Goal: Task Accomplishment & Management: Complete application form

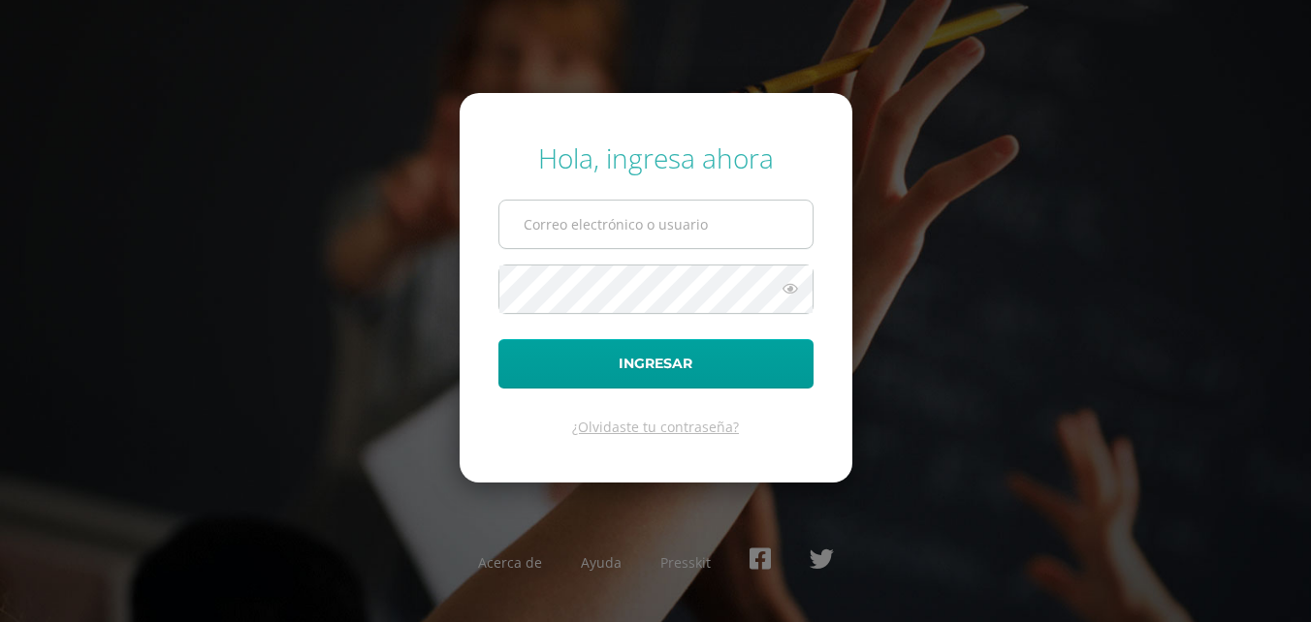
click at [587, 222] on input "text" at bounding box center [655, 225] width 313 height 48
click at [651, 236] on input "20197000RGG" at bounding box center [655, 225] width 313 height 48
click at [746, 238] on input "20197000GRRRRRRRRRRRRRGG" at bounding box center [655, 225] width 313 height 48
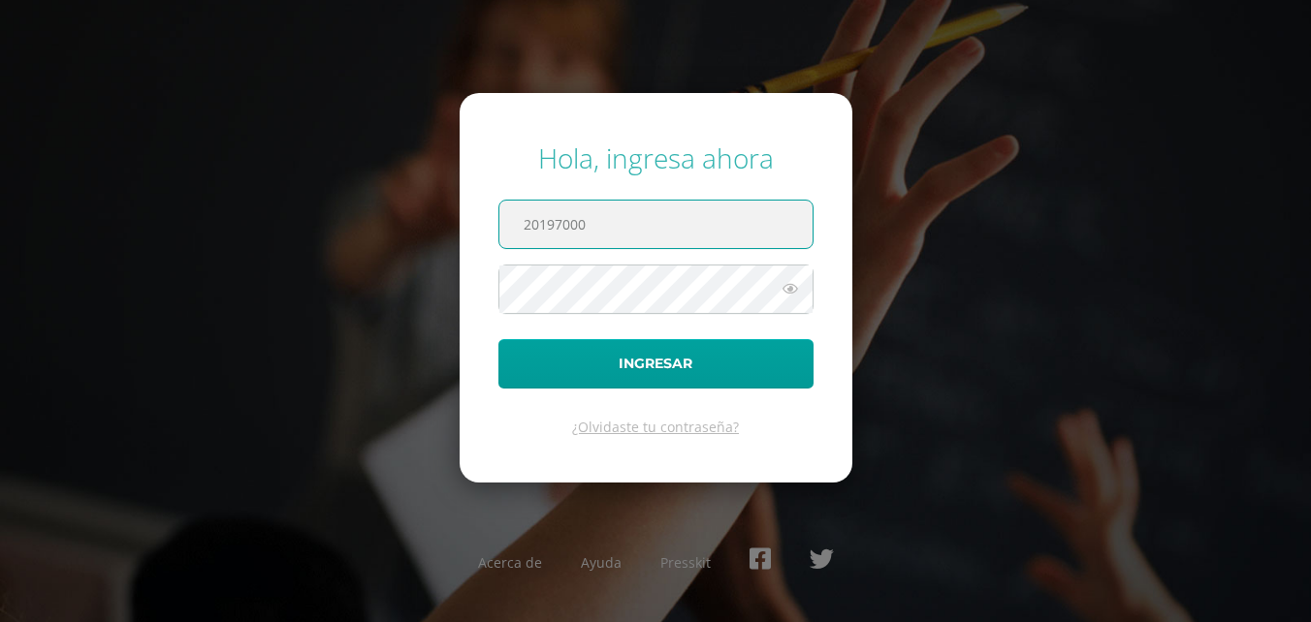
click at [764, 217] on input "20197000" at bounding box center [655, 225] width 313 height 48
type input "20197000@colegiobelga.edu.gt"
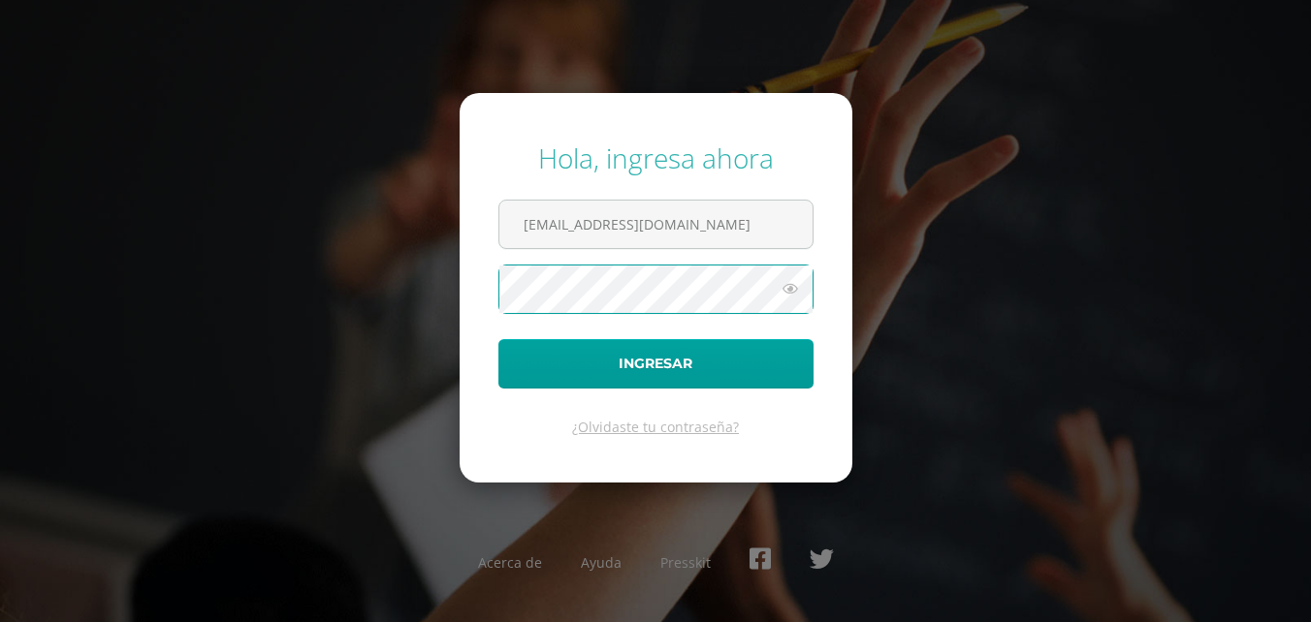
click at [498, 339] on button "Ingresar" at bounding box center [655, 363] width 315 height 49
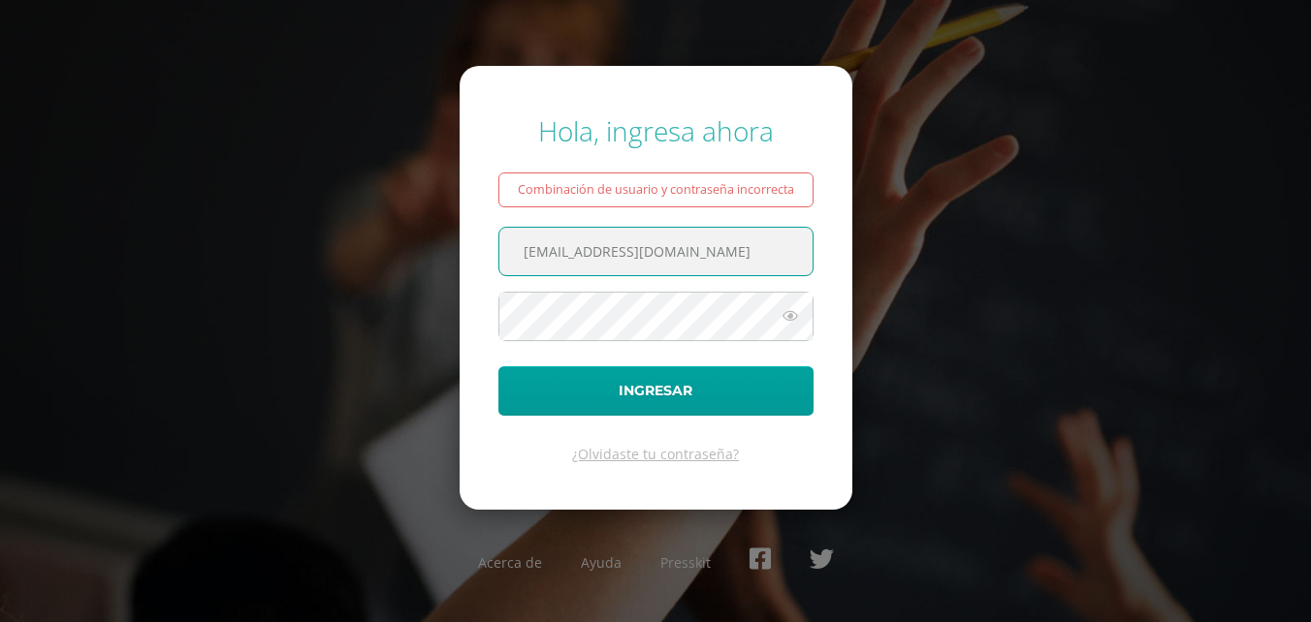
click at [584, 252] on input "20197000@colegiobelga.edu.gt" at bounding box center [655, 252] width 313 height 48
type input "2019700@colegiobelga.edu.gt"
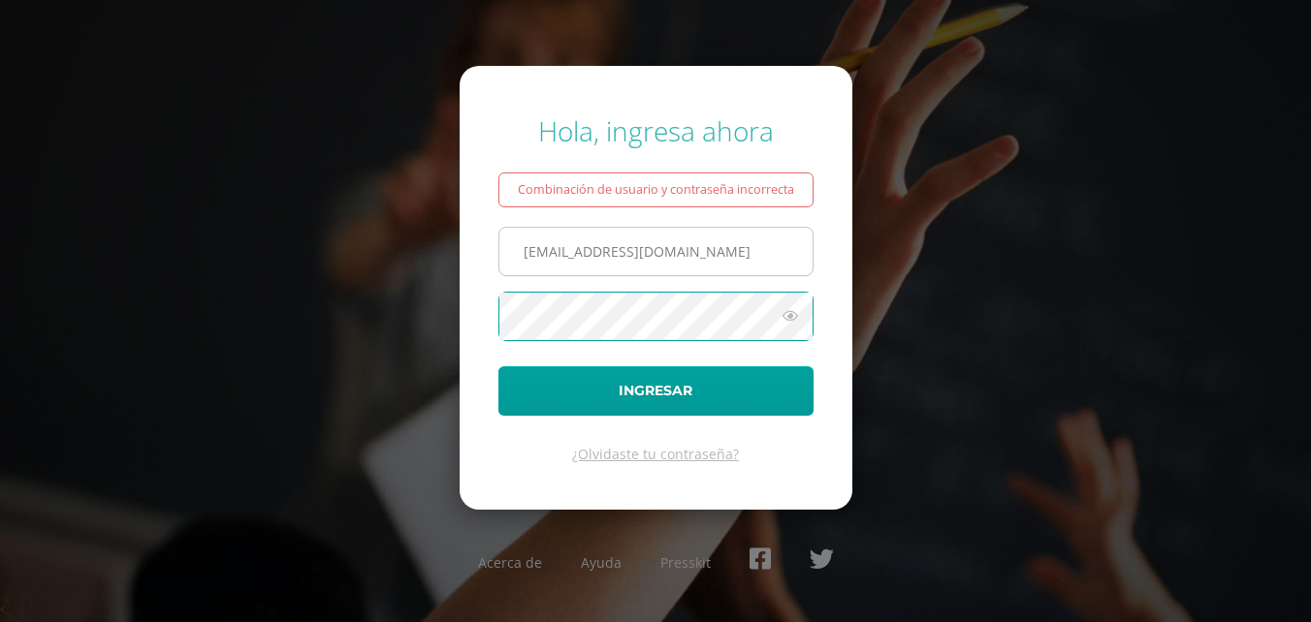
click at [498, 366] on button "Ingresar" at bounding box center [655, 390] width 315 height 49
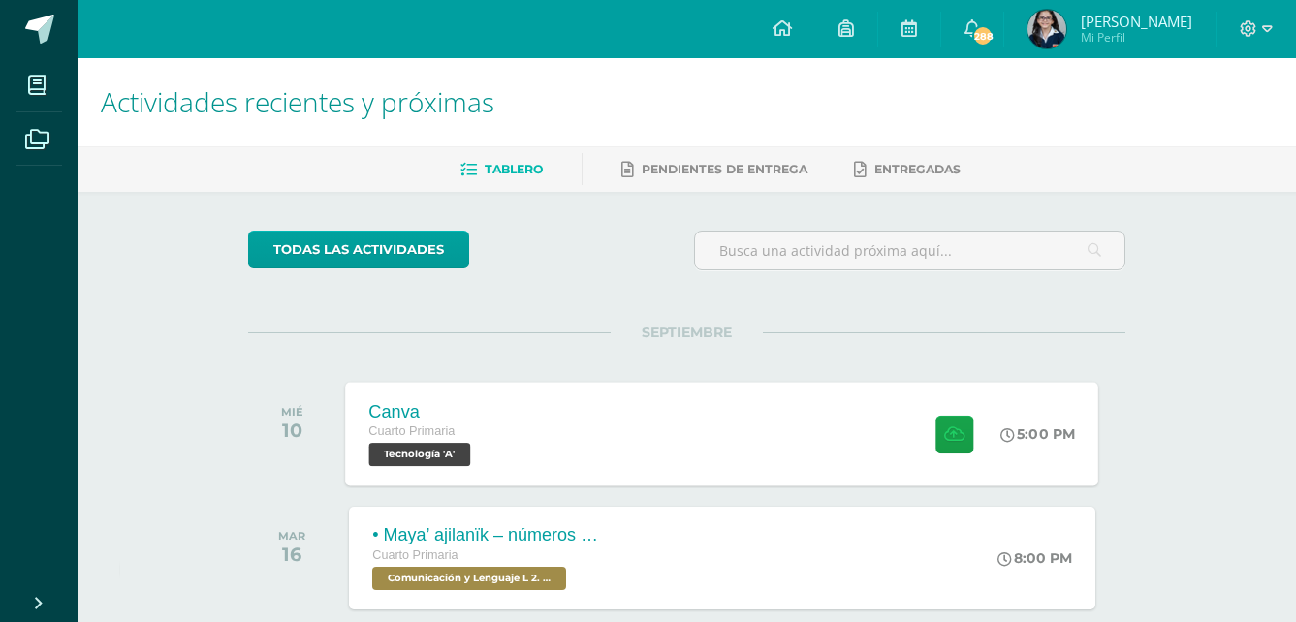
click at [930, 430] on span at bounding box center [950, 434] width 48 height 38
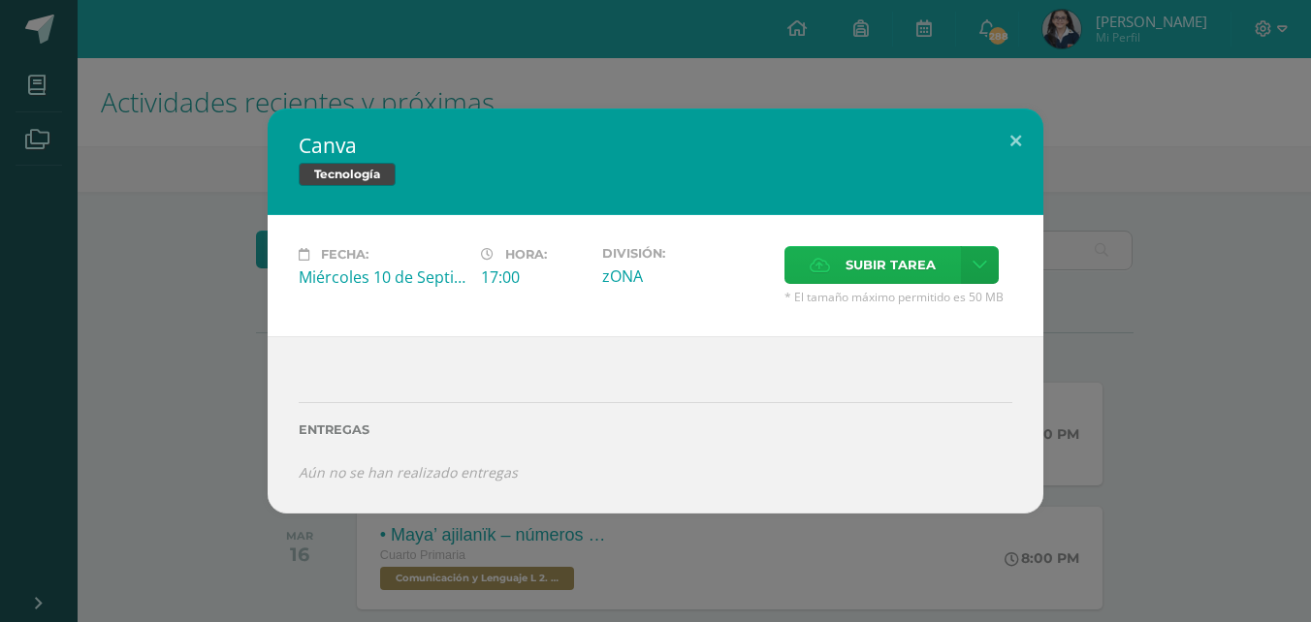
click at [843, 270] on label "Subir tarea" at bounding box center [872, 265] width 176 height 38
click at [0, 0] on input "Subir tarea" at bounding box center [0, 0] width 0 height 0
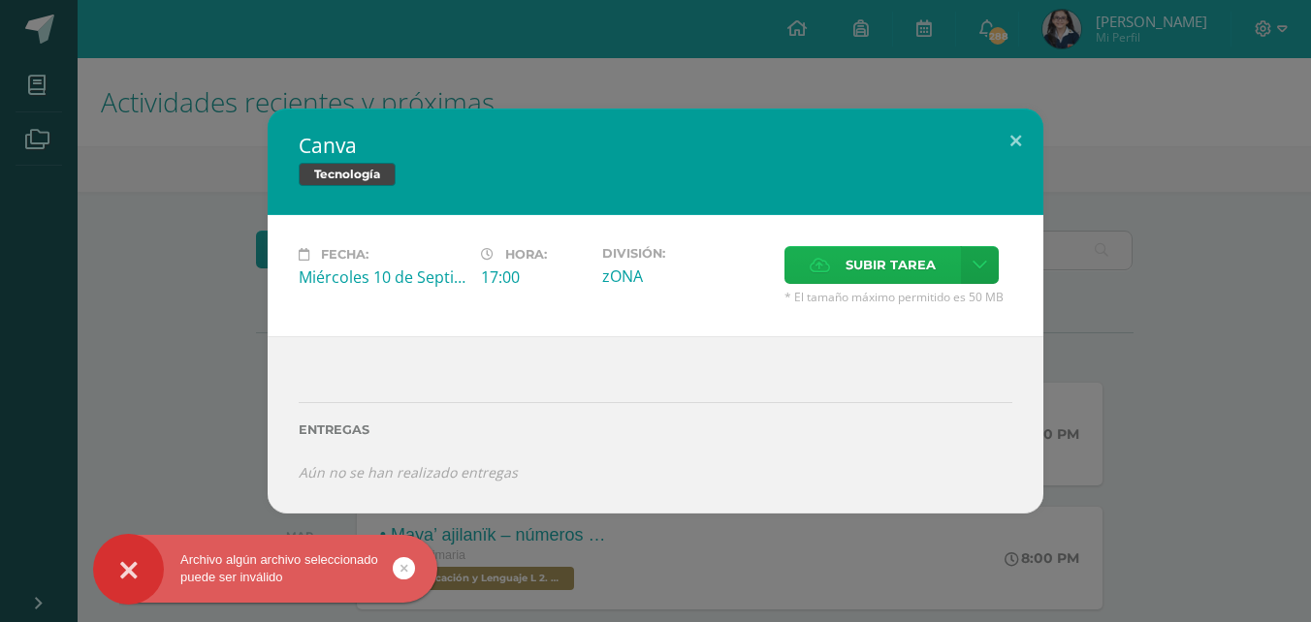
click at [887, 261] on span "Subir tarea" at bounding box center [890, 265] width 90 height 36
click at [0, 0] on input "Subir tarea" at bounding box center [0, 0] width 0 height 0
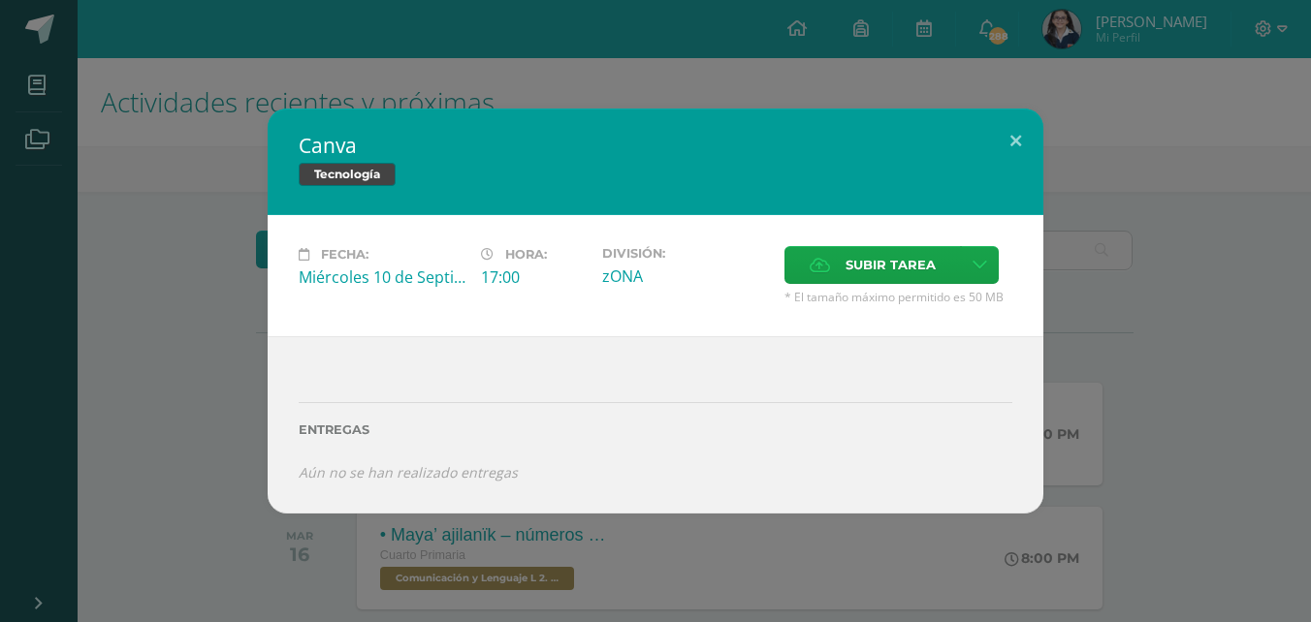
click at [341, 428] on label "Entregas" at bounding box center [656, 430] width 714 height 15
click at [855, 259] on span "Subir tarea" at bounding box center [890, 265] width 90 height 36
click at [0, 0] on input "Subir tarea" at bounding box center [0, 0] width 0 height 0
click at [874, 275] on span "Subir tarea" at bounding box center [890, 265] width 90 height 36
click at [0, 0] on input "Subir tarea" at bounding box center [0, 0] width 0 height 0
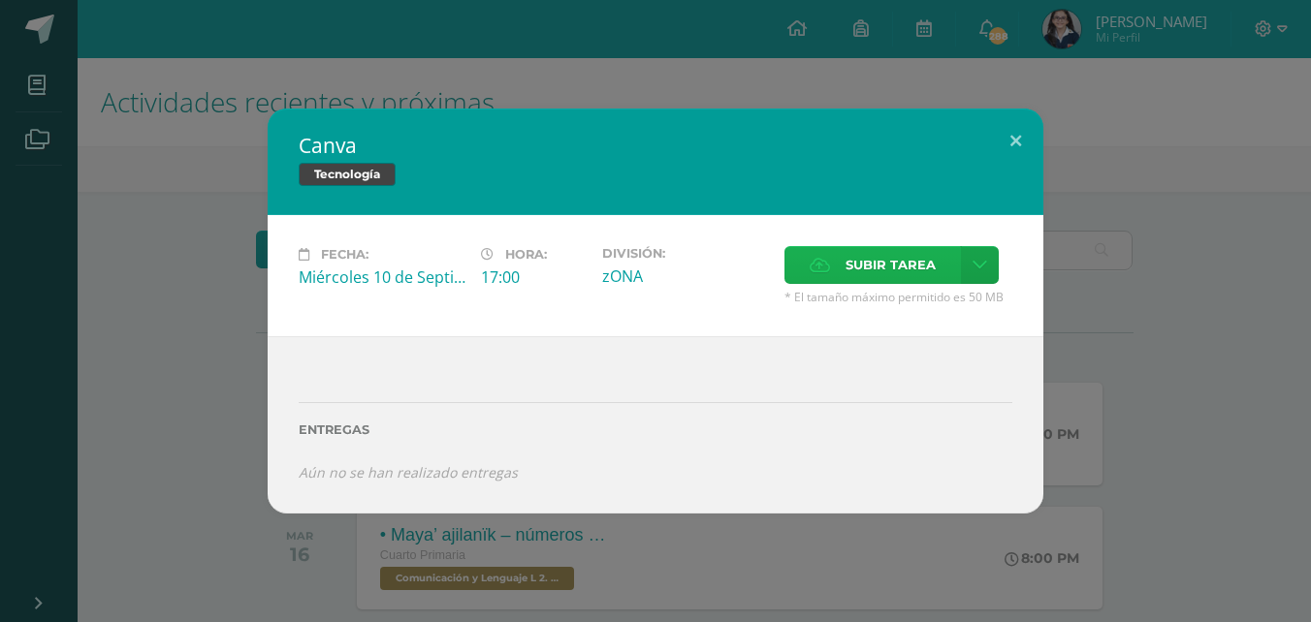
click at [884, 267] on span "Subir tarea" at bounding box center [890, 265] width 90 height 36
click at [0, 0] on input "Subir tarea" at bounding box center [0, 0] width 0 height 0
click at [858, 255] on span "Subir tarea" at bounding box center [890, 265] width 90 height 36
click at [0, 0] on input "Subir tarea" at bounding box center [0, 0] width 0 height 0
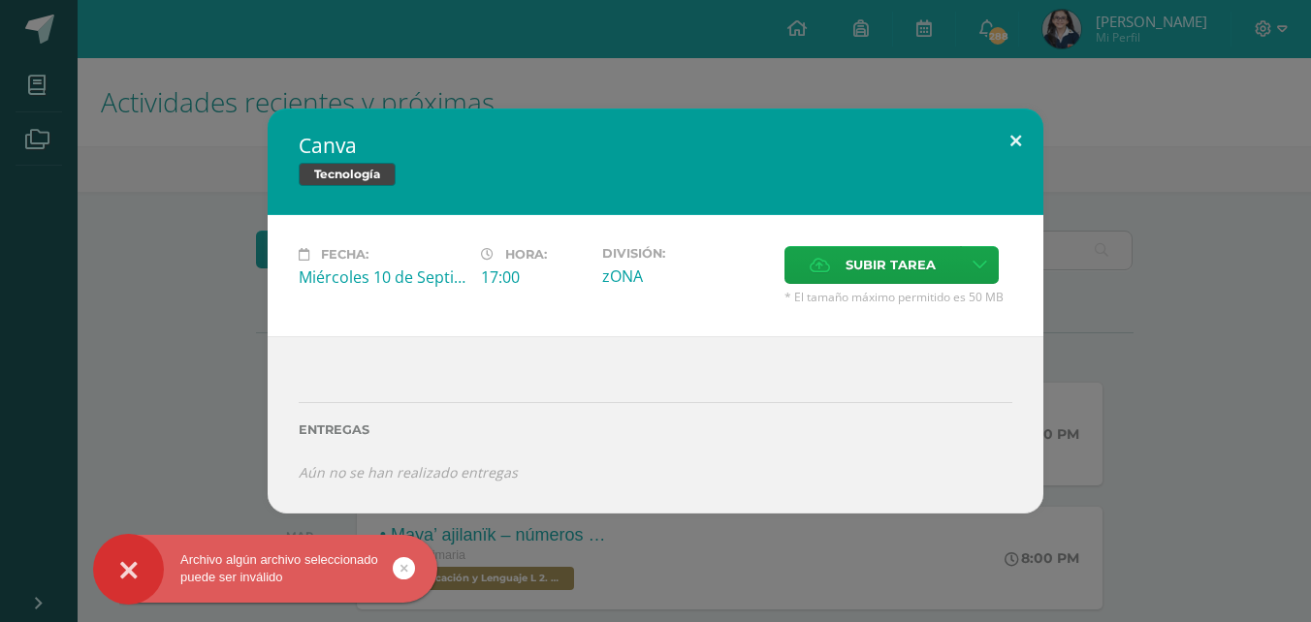
click at [1007, 143] on button at bounding box center [1015, 142] width 55 height 66
